Goal: Task Accomplishment & Management: Manage account settings

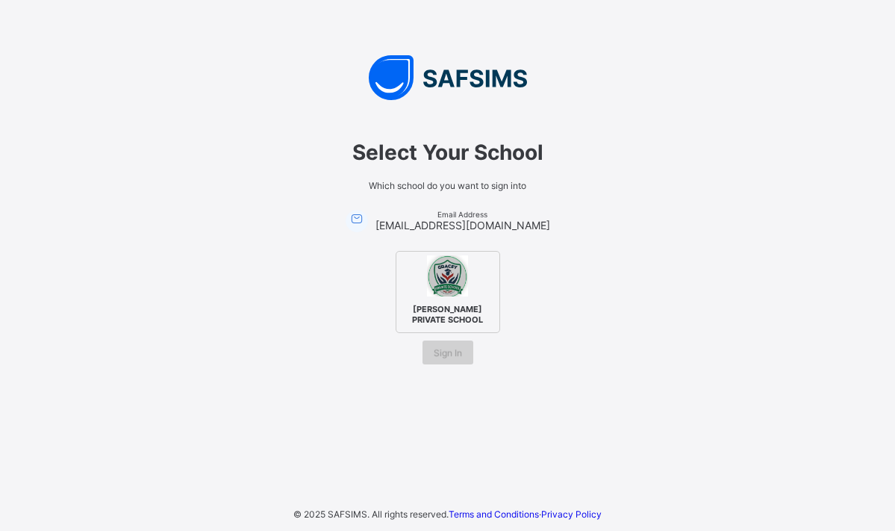
click at [448, 351] on span "Sign In" at bounding box center [448, 352] width 28 height 11
click at [440, 306] on span "[PERSON_NAME] PRIVATE SCHOOL" at bounding box center [447, 314] width 91 height 28
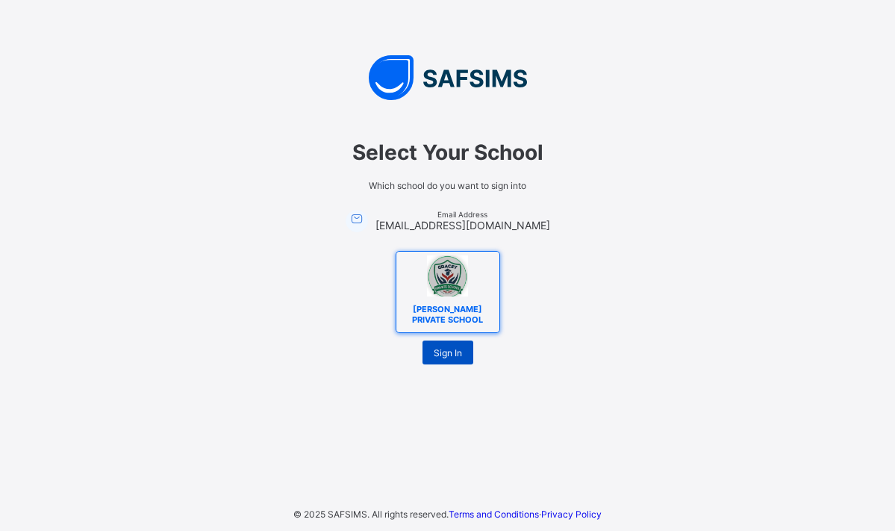
click at [442, 356] on span "Sign In" at bounding box center [448, 352] width 28 height 11
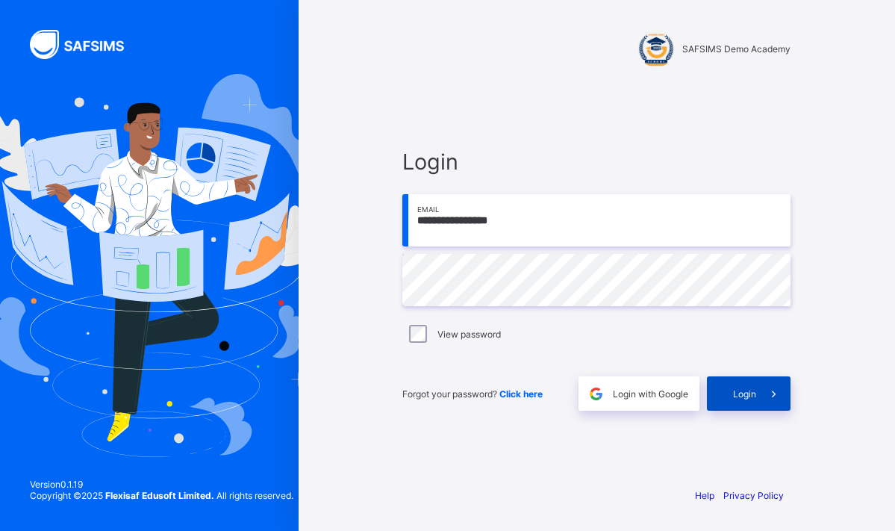
click at [763, 397] on span at bounding box center [773, 393] width 34 height 34
click at [762, 399] on span at bounding box center [773, 393] width 34 height 34
click at [741, 397] on span "Login" at bounding box center [744, 393] width 23 height 11
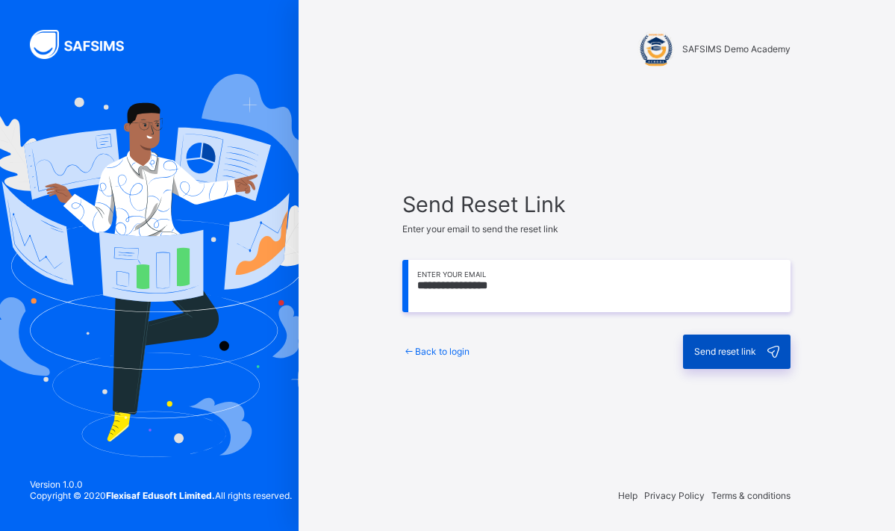
type input "**********"
click at [706, 358] on div "Send reset link" at bounding box center [737, 352] width 108 height 34
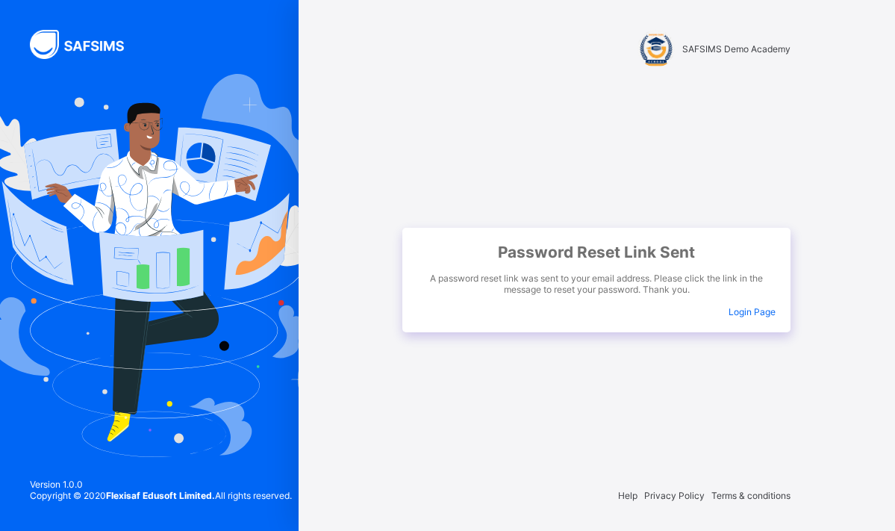
click at [744, 314] on span "Login Page" at bounding box center [752, 311] width 47 height 11
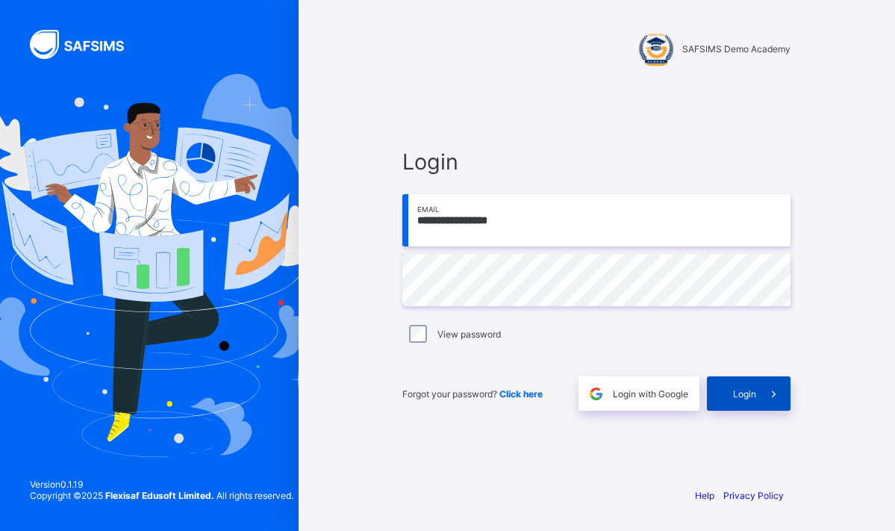
click at [737, 396] on span "Login" at bounding box center [744, 393] width 23 height 11
click at [535, 393] on span "Click here" at bounding box center [521, 393] width 43 height 11
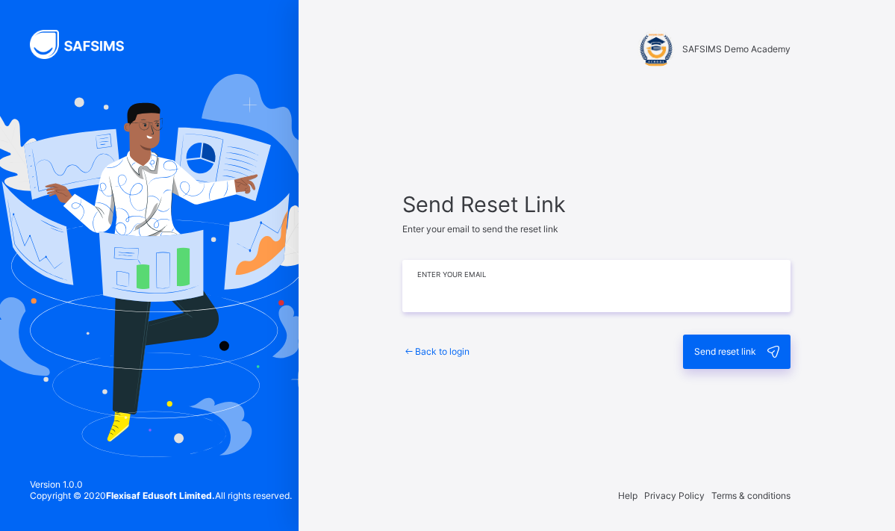
click at [553, 290] on input "email" at bounding box center [596, 286] width 388 height 52
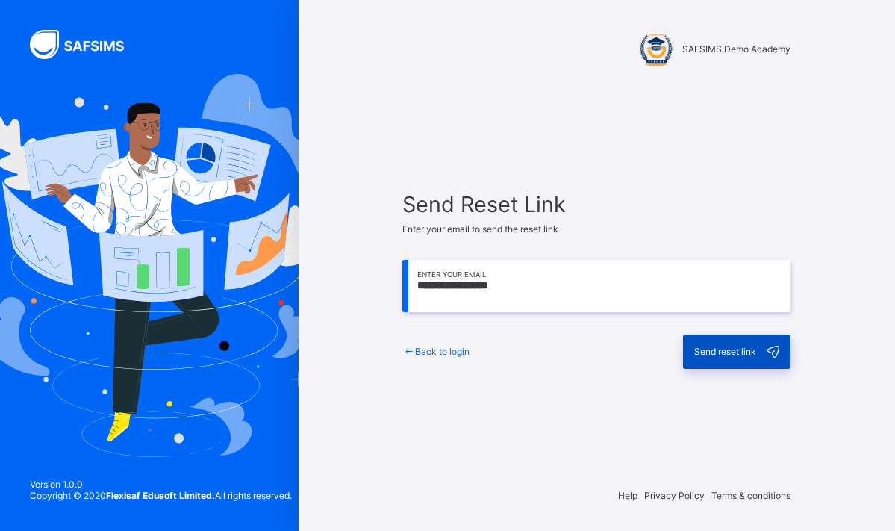
type input "**********"
click at [743, 355] on span "Send reset link" at bounding box center [725, 351] width 62 height 11
